Goal: Information Seeking & Learning: Learn about a topic

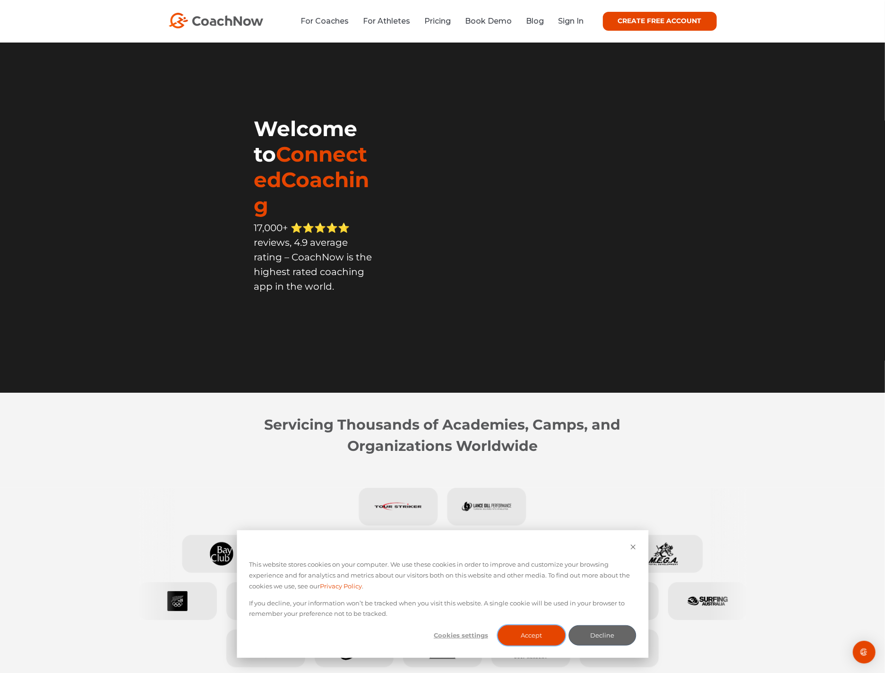
click at [533, 630] on button "Accept" at bounding box center [532, 635] width 68 height 20
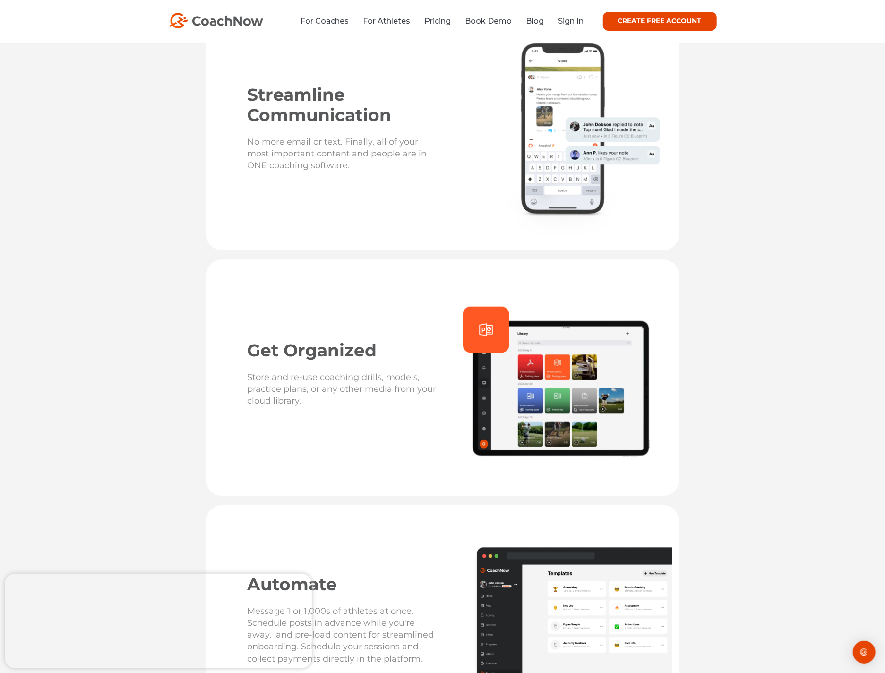
scroll to position [2243, 0]
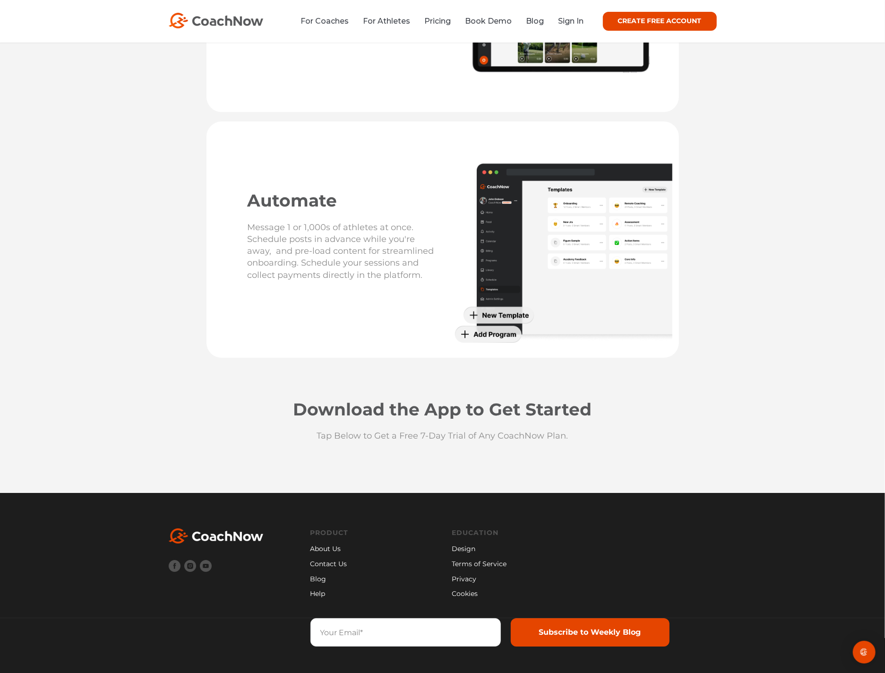
click at [458, 576] on link "Privacy" at bounding box center [513, 579] width 123 height 10
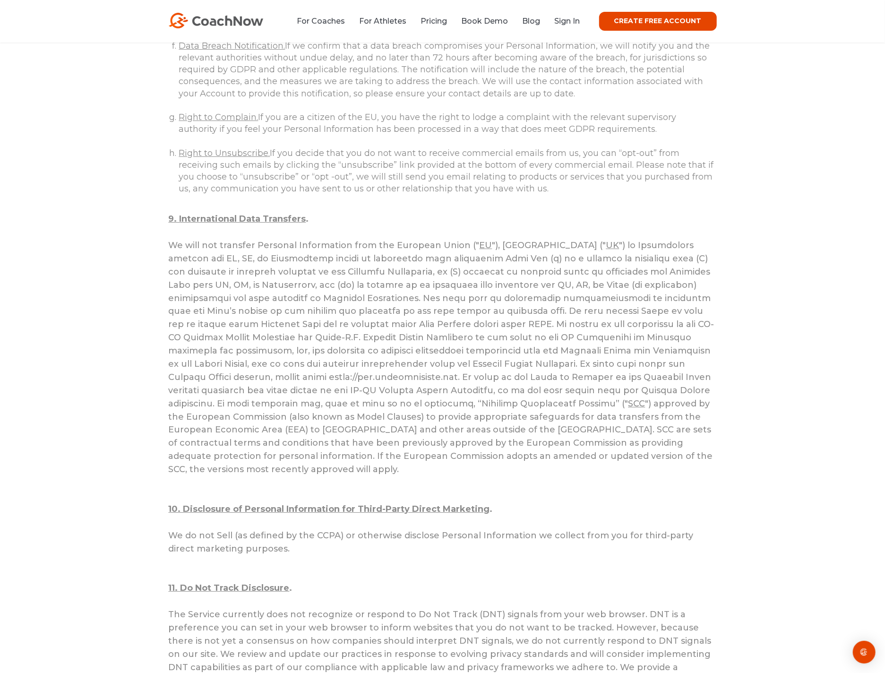
scroll to position [5010, 0]
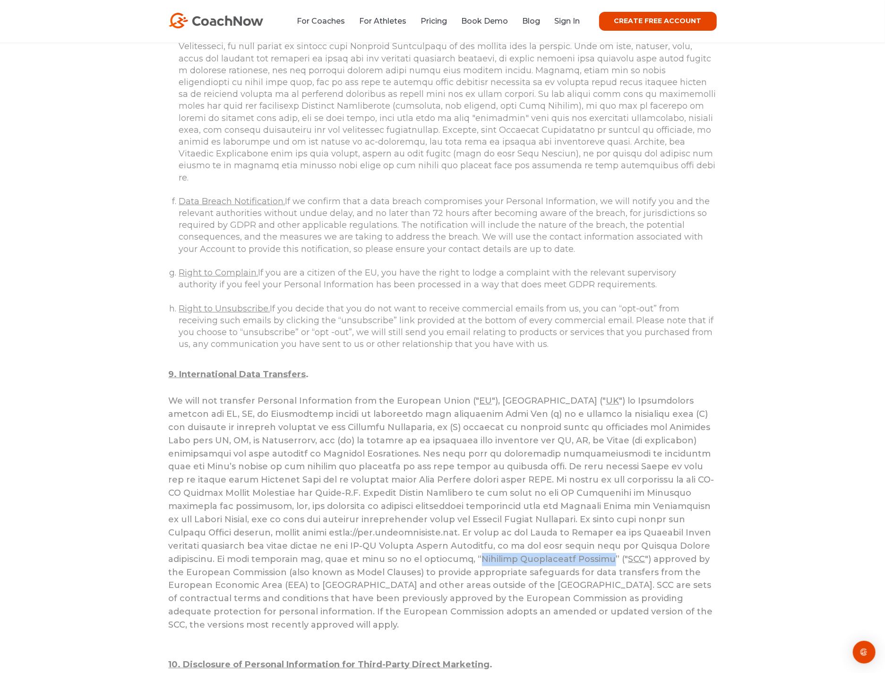
drag, startPoint x: 280, startPoint y: 410, endPoint x: 405, endPoint y: 410, distance: 125.7
click at [405, 410] on div "We will not transfer Personal Information from the European Union (" EU "), Uni…" at bounding box center [443, 512] width 548 height 237
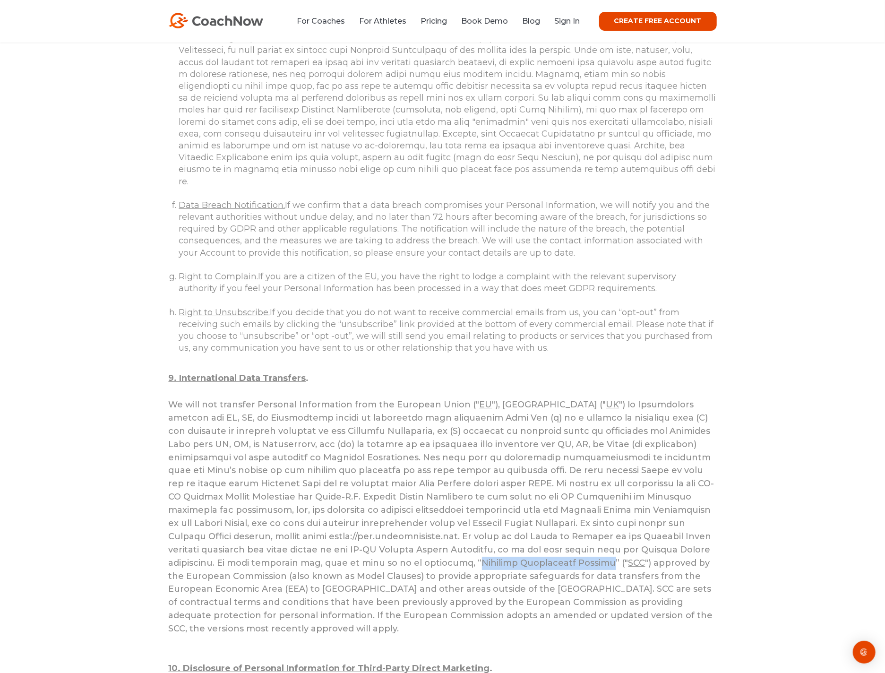
scroll to position [5060, 0]
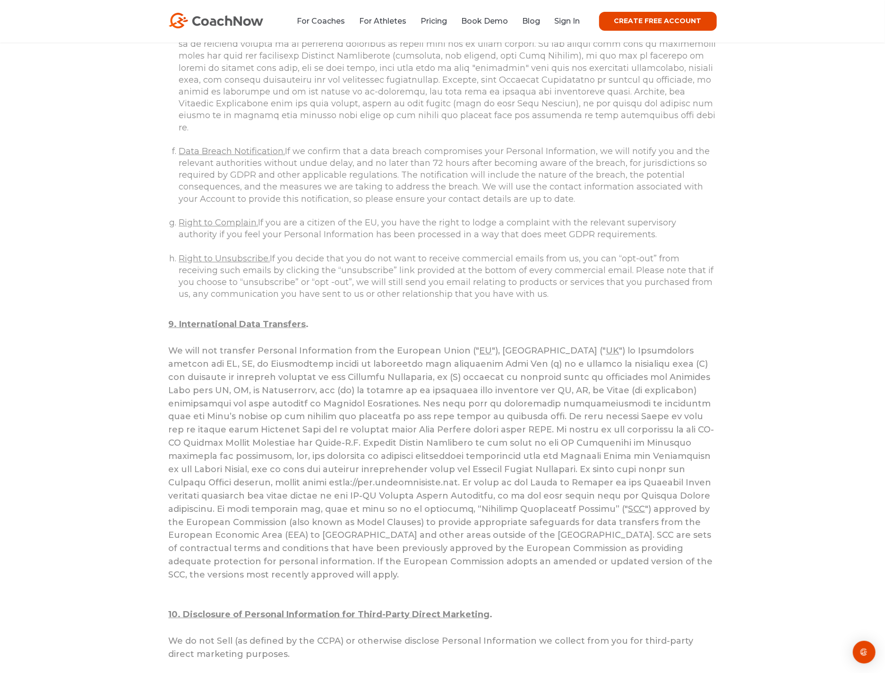
click at [409, 362] on div "We will not transfer Personal Information from the European Union (" EU "), Uni…" at bounding box center [443, 462] width 548 height 237
drag, startPoint x: 280, startPoint y: 361, endPoint x: 404, endPoint y: 357, distance: 124.3
click at [404, 357] on div "We will not transfer Personal Information from the European Union (" EU "), Uni…" at bounding box center [443, 462] width 548 height 237
click at [410, 359] on div "We will not transfer Personal Information from the European Union (" EU "), Uni…" at bounding box center [443, 462] width 548 height 237
click at [138, 408] on div "Privacy Policy Welcome to CoachNow! CoachNow greatly values your privacy and ha…" at bounding box center [442, 93] width 885 height 10221
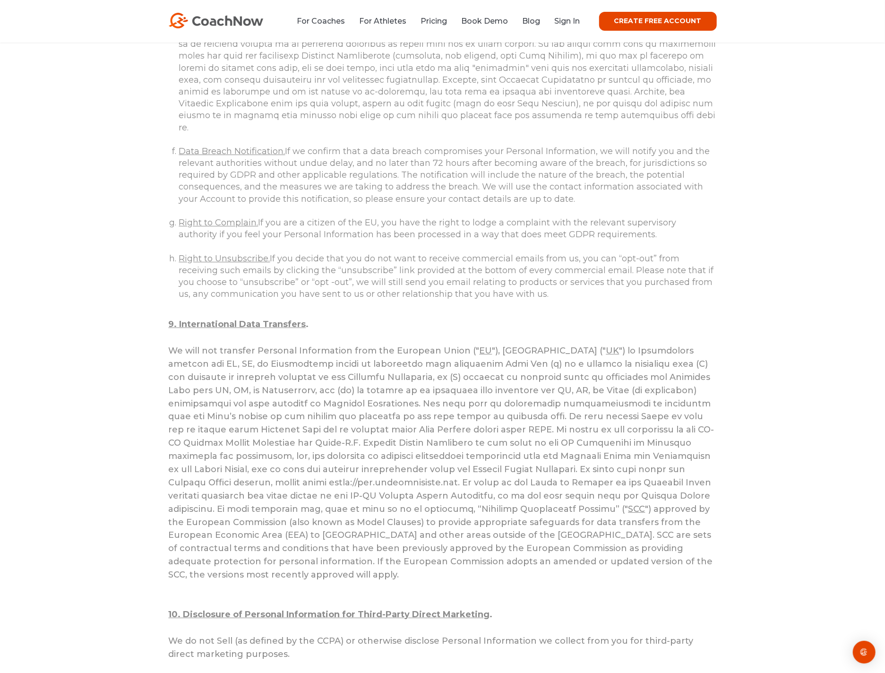
click at [152, 391] on div "Privacy Policy Welcome to CoachNow! CoachNow greatly values your privacy and ha…" at bounding box center [443, 84] width 586 height 10158
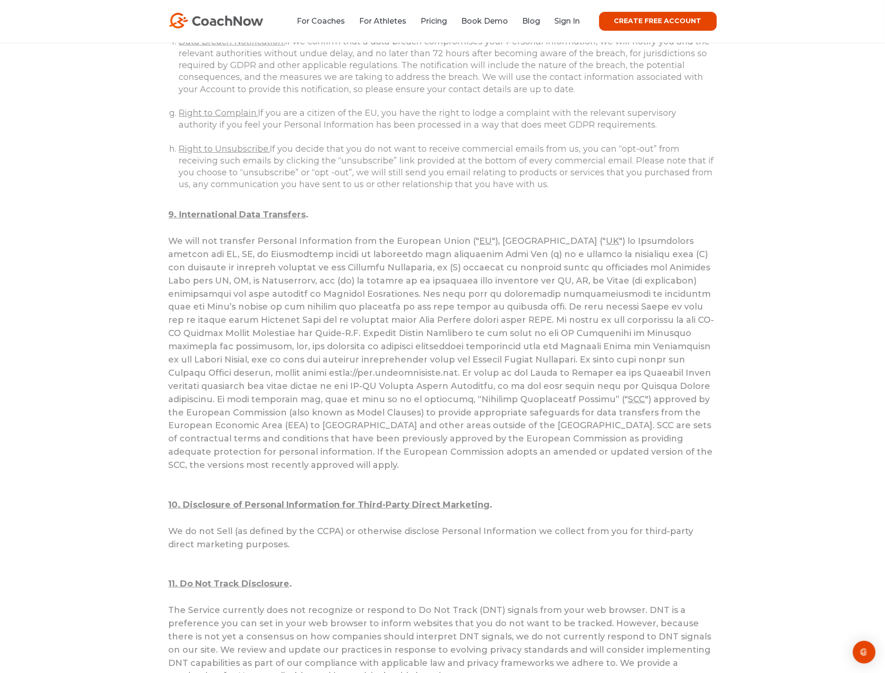
scroll to position [5176, 0]
